Goal: Task Accomplishment & Management: Manage account settings

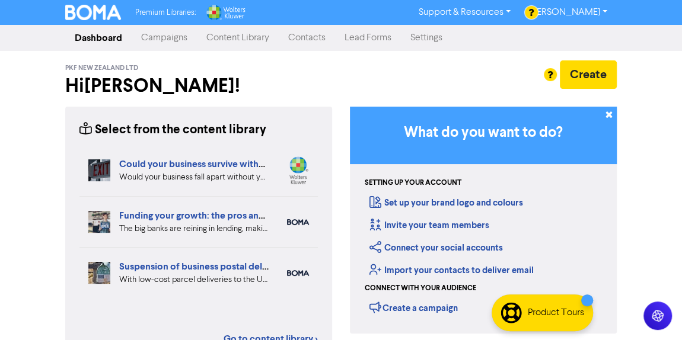
click at [177, 36] on link "Campaigns" at bounding box center [164, 38] width 65 height 24
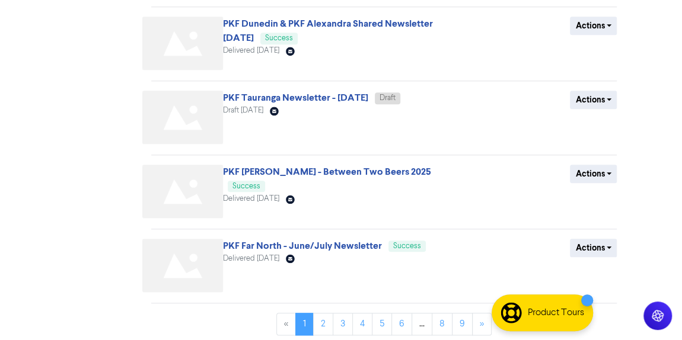
scroll to position [526, 0]
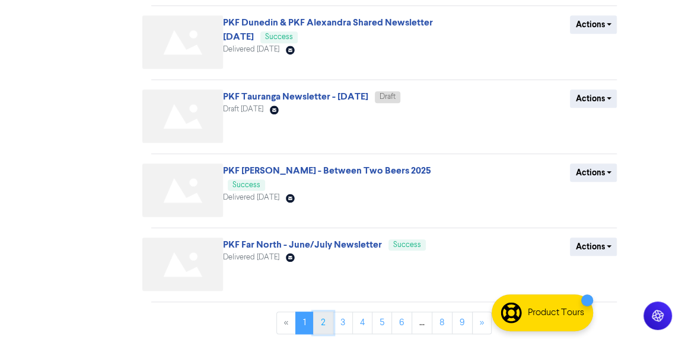
click at [330, 319] on link "2" at bounding box center [323, 323] width 20 height 23
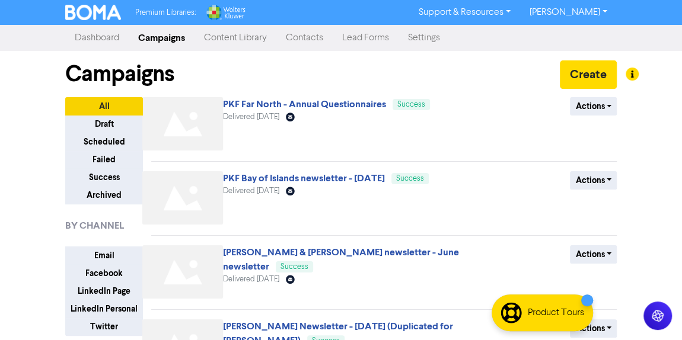
scroll to position [147, 0]
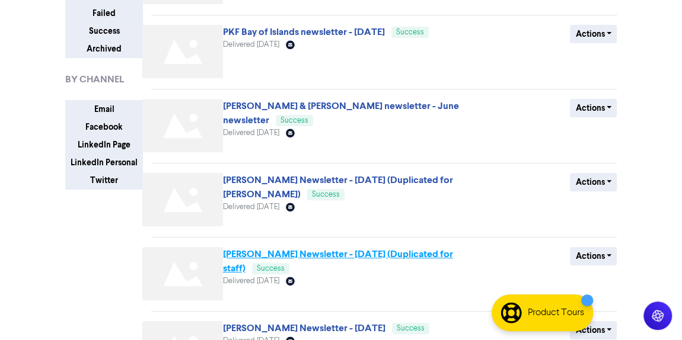
click at [326, 254] on link "[PERSON_NAME] Newsletter - [DATE] (Duplicated for staff)" at bounding box center [338, 262] width 230 height 26
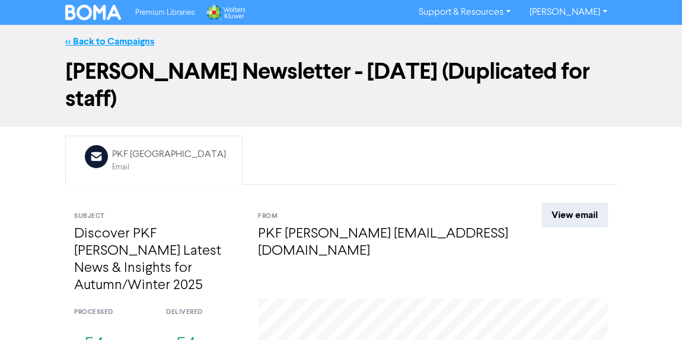
click at [103, 43] on link "<< Back to Campaigns" at bounding box center [109, 42] width 89 height 12
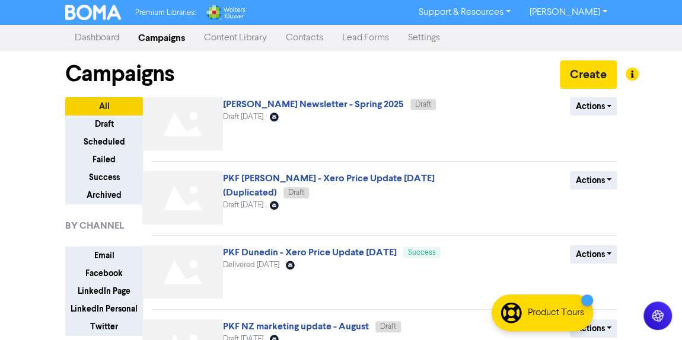
click at [676, 186] on div "Premium Libraries: Support & Resources Video Tutorials FAQ & Guides Marketing E…" at bounding box center [341, 170] width 682 height 340
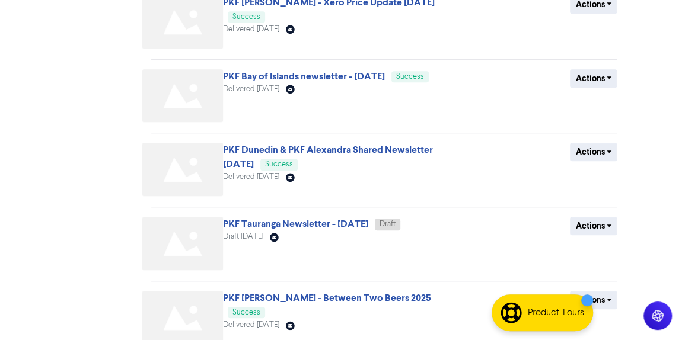
scroll to position [526, 0]
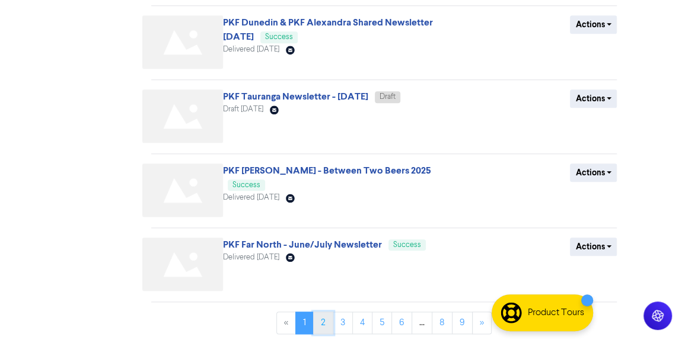
click at [324, 312] on link "2" at bounding box center [323, 323] width 20 height 23
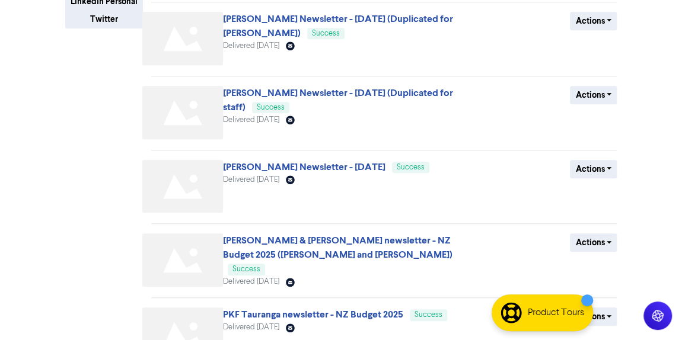
scroll to position [333, 0]
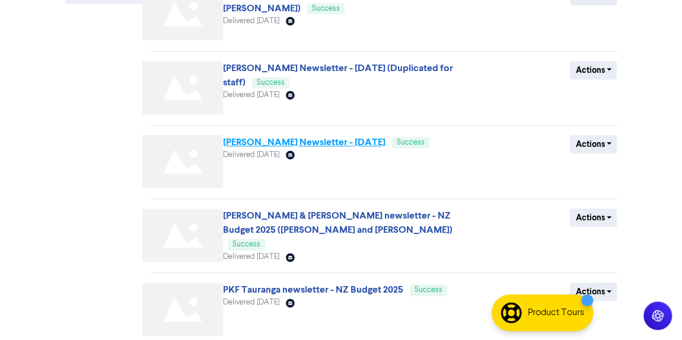
click at [330, 138] on link "[PERSON_NAME] Newsletter - [DATE]" at bounding box center [304, 142] width 163 height 12
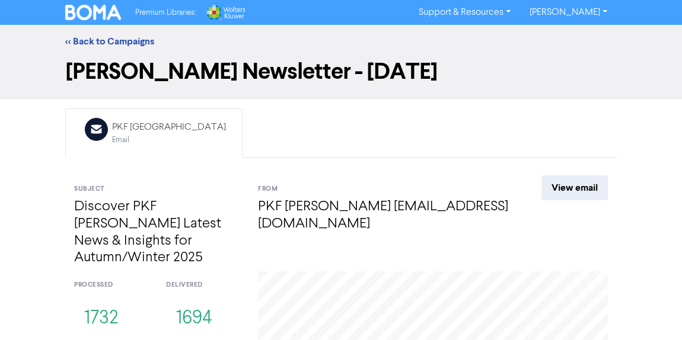
scroll to position [180, 0]
